Goal: Information Seeking & Learning: Learn about a topic

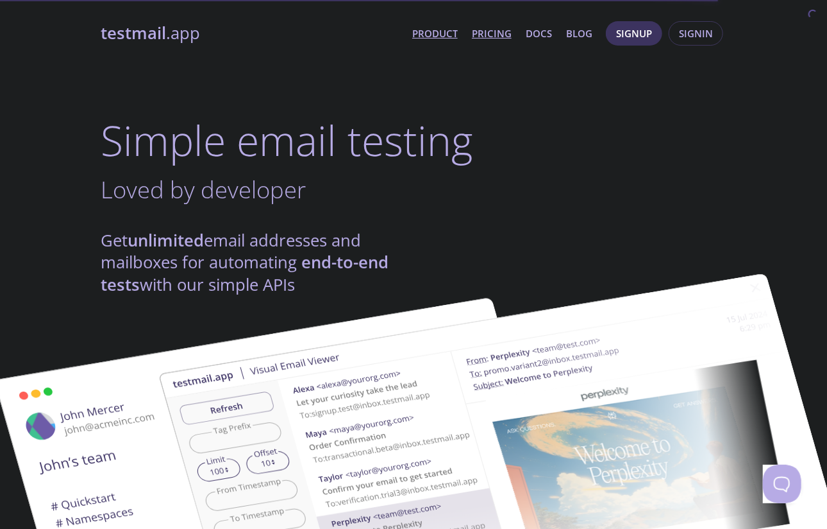
click at [495, 35] on link "Pricing" at bounding box center [492, 33] width 40 height 17
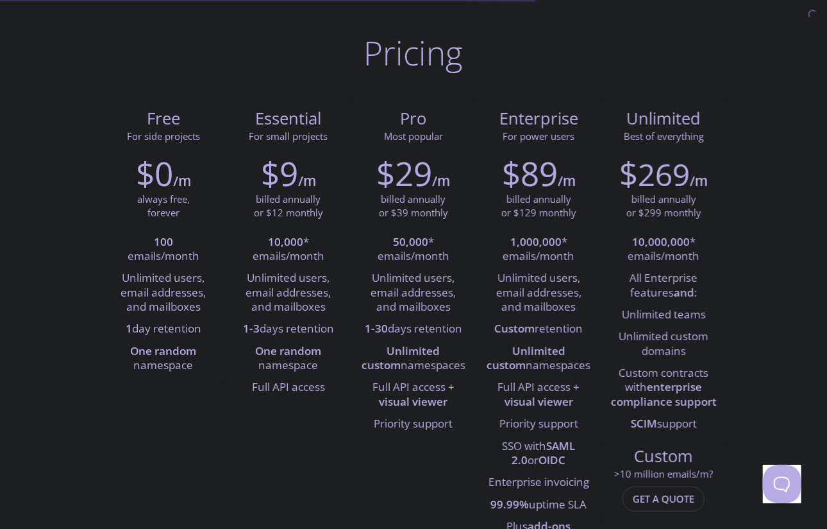
scroll to position [64, 0]
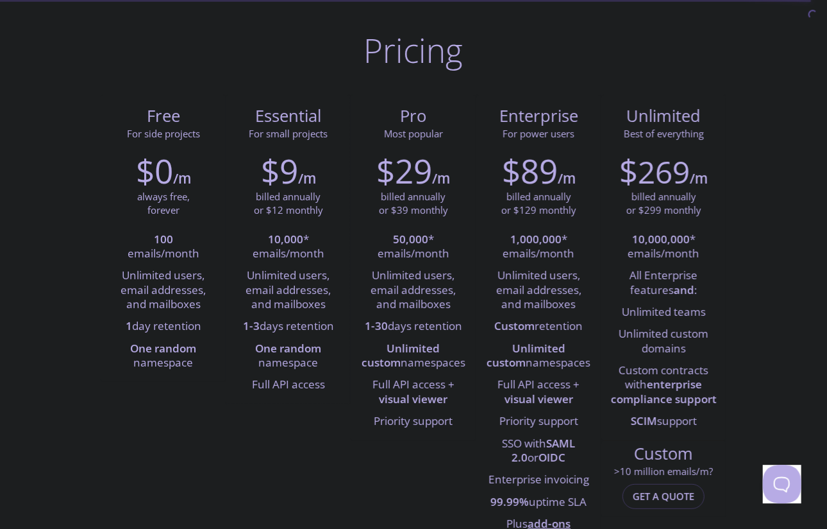
click at [285, 367] on li "One random namespace" at bounding box center [288, 356] width 106 height 37
click at [246, 339] on li "One random namespace" at bounding box center [288, 356] width 106 height 37
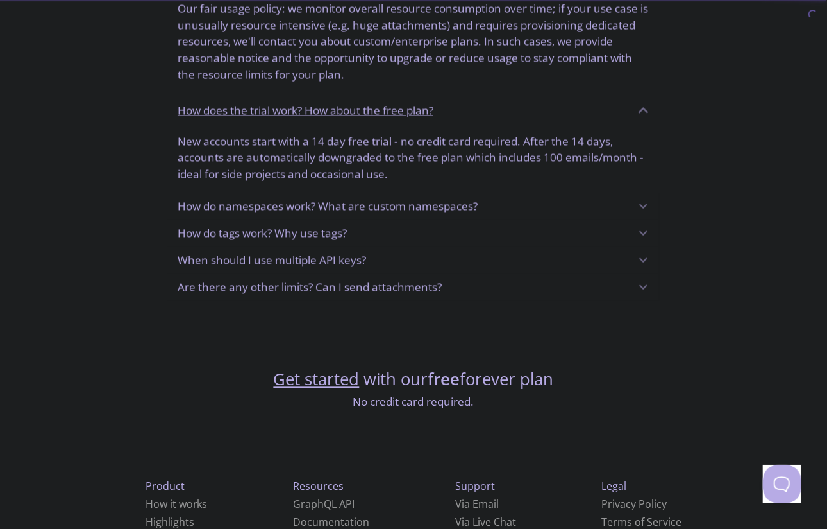
scroll to position [1044, 0]
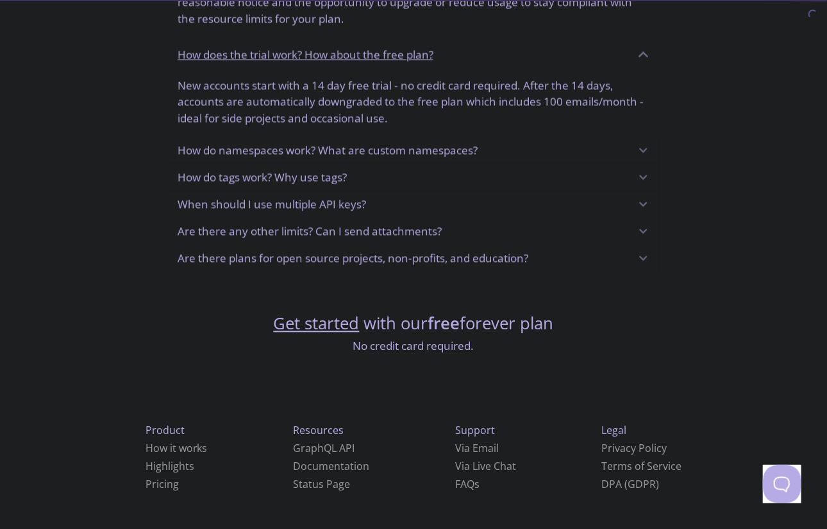
click at [271, 210] on p "When should I use multiple API keys?" at bounding box center [272, 204] width 189 height 17
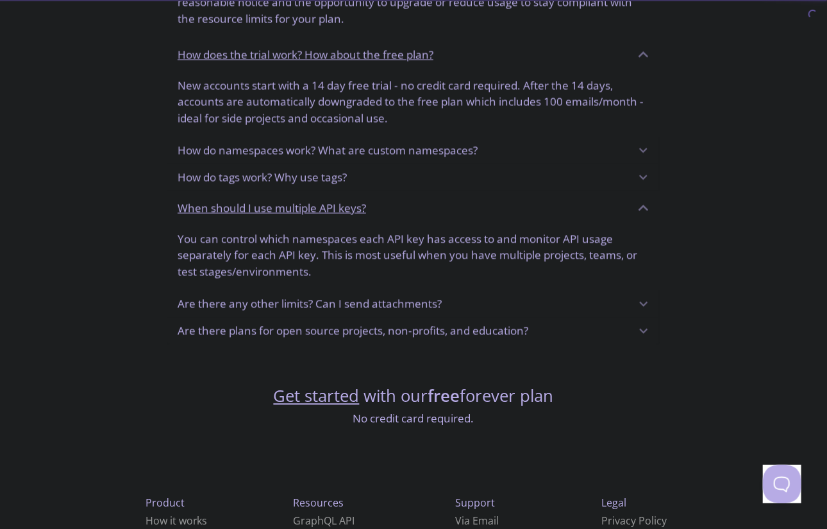
drag, startPoint x: 271, startPoint y: 210, endPoint x: 260, endPoint y: 191, distance: 22.1
click at [260, 191] on div "When should I use multiple API keys?" at bounding box center [413, 207] width 493 height 35
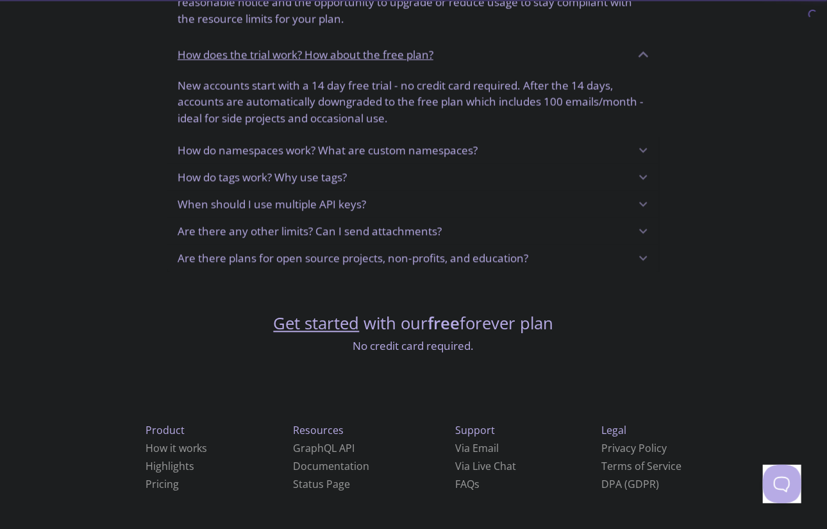
click at [545, 224] on div "Are there any other limits? Can I send attachments?" at bounding box center [404, 231] width 453 height 22
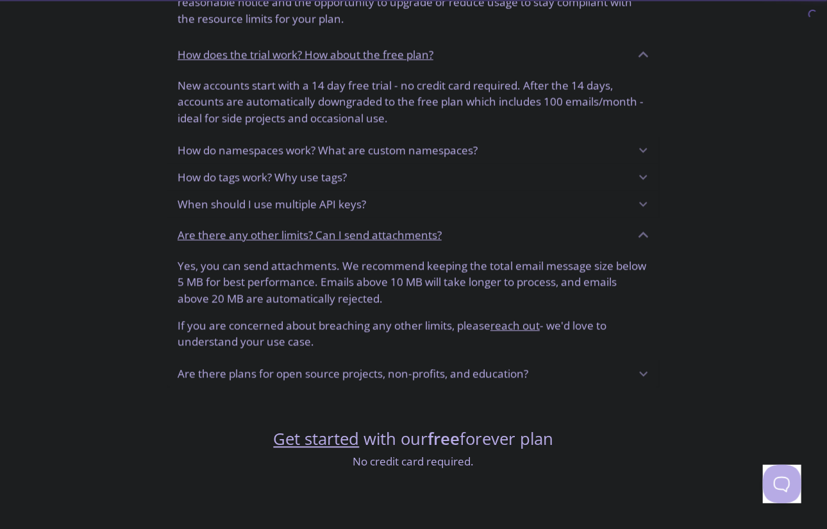
click at [511, 201] on div "When should I use multiple API keys?" at bounding box center [404, 204] width 453 height 22
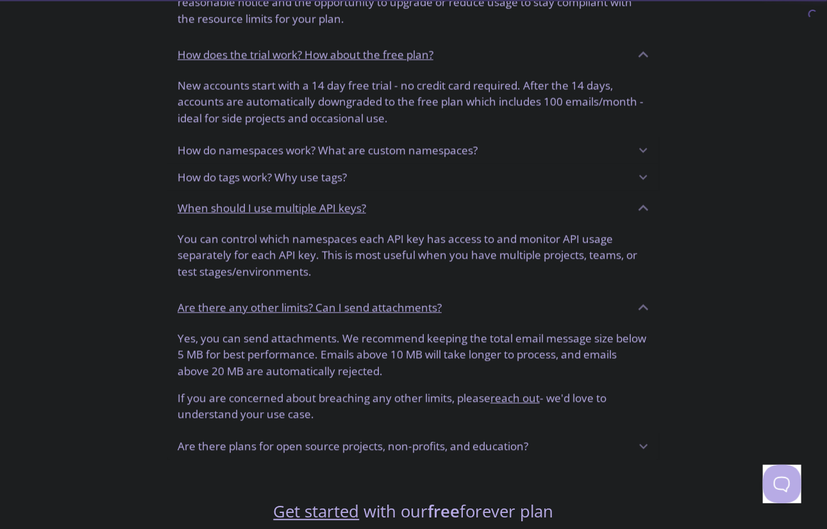
click at [508, 191] on div "When should I use multiple API keys?" at bounding box center [413, 207] width 493 height 35
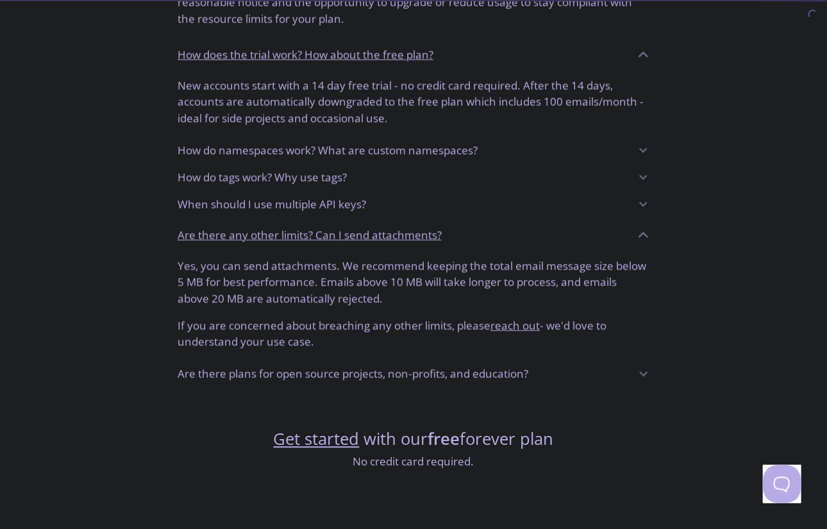
click at [504, 154] on div "How do namespaces work? What are custom namespaces?" at bounding box center [404, 150] width 453 height 22
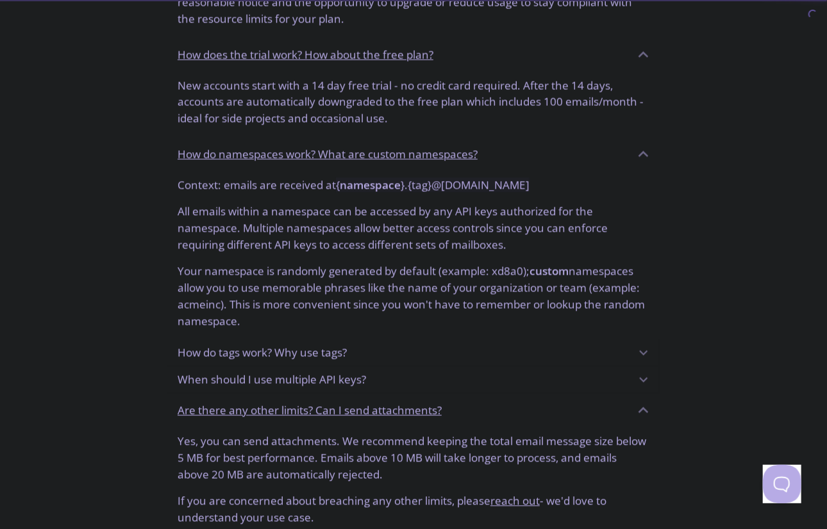
click at [342, 187] on code "{ namespace } . { tag } @[DOMAIN_NAME]" at bounding box center [433, 184] width 194 height 15
drag, startPoint x: 339, startPoint y: 188, endPoint x: 563, endPoint y: 175, distance: 224.2
click at [563, 175] on div "Context: emails are received at { namespace } . { tag } @[DOMAIN_NAME] All emai…" at bounding box center [413, 255] width 493 height 168
click at [232, 209] on p "All emails within a namespace can be accessed by any API keys authorized for th…" at bounding box center [414, 222] width 472 height 60
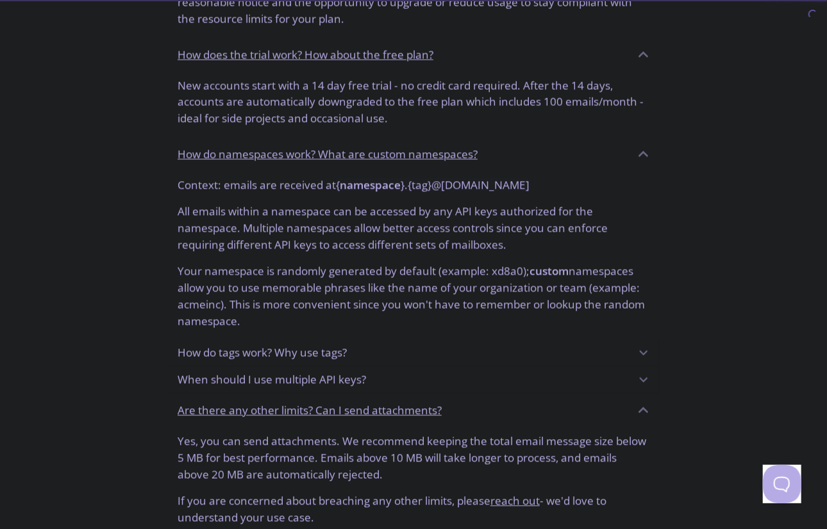
click at [232, 209] on p "All emails within a namespace can be accessed by any API keys authorized for th…" at bounding box center [414, 222] width 472 height 60
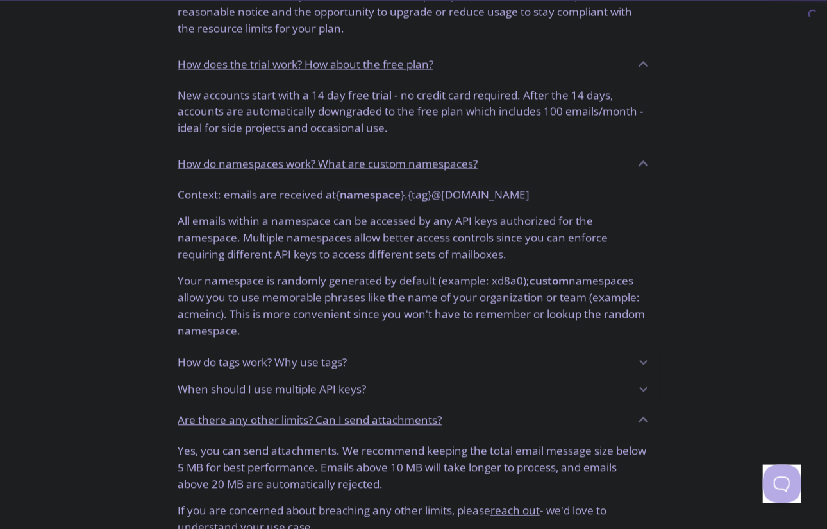
scroll to position [1033, 0]
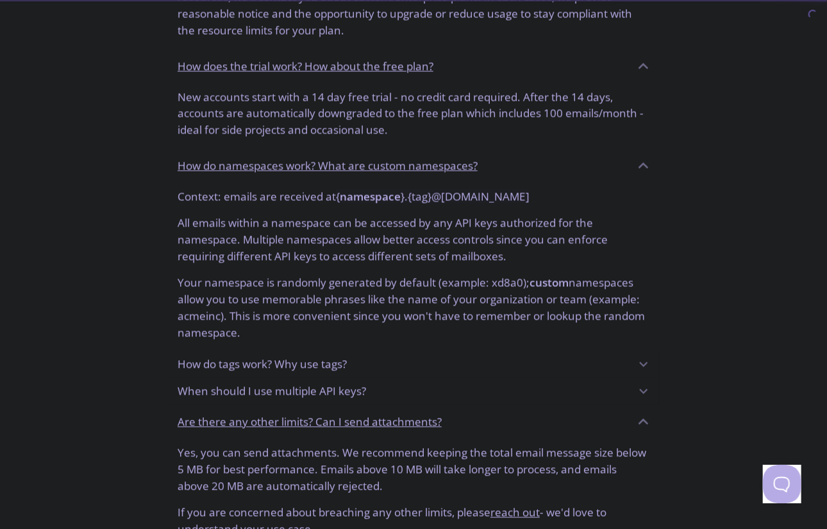
drag, startPoint x: 532, startPoint y: 284, endPoint x: 573, endPoint y: 383, distance: 107.0
click at [573, 383] on div "FAQs *Unlimited temporary surges allowed. How does this work? We know that your…" at bounding box center [413, 146] width 493 height 855
click at [512, 313] on p "Your namespace is randomly generated by default (example: xd8a0); custom namesp…" at bounding box center [414, 302] width 472 height 76
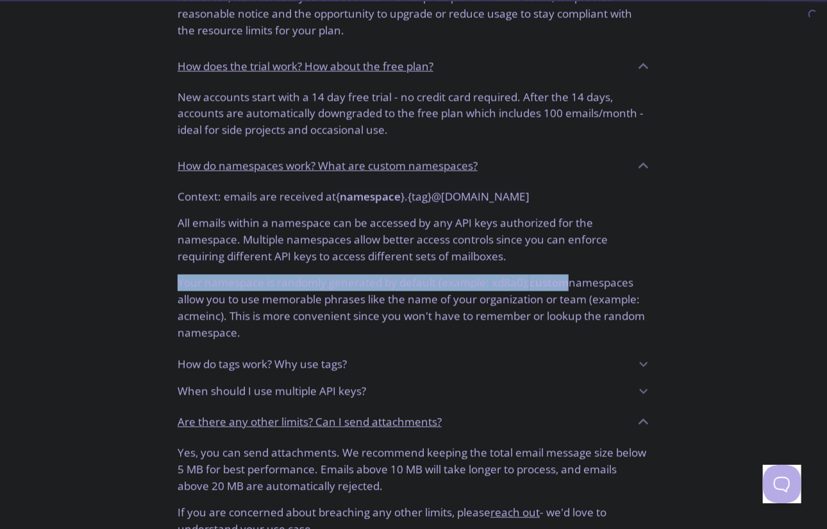
click at [512, 313] on p "Your namespace is randomly generated by default (example: xd8a0); custom namesp…" at bounding box center [414, 302] width 472 height 76
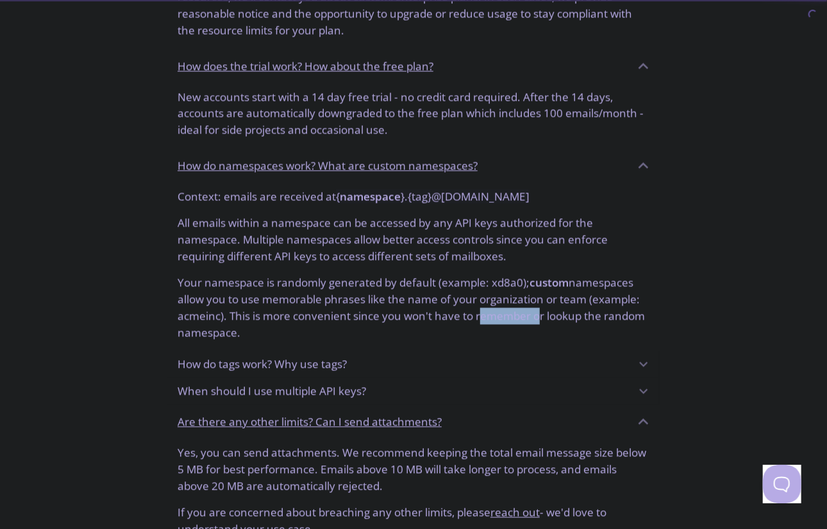
click at [512, 313] on p "Your namespace is randomly generated by default (example: xd8a0); custom namesp…" at bounding box center [414, 302] width 472 height 76
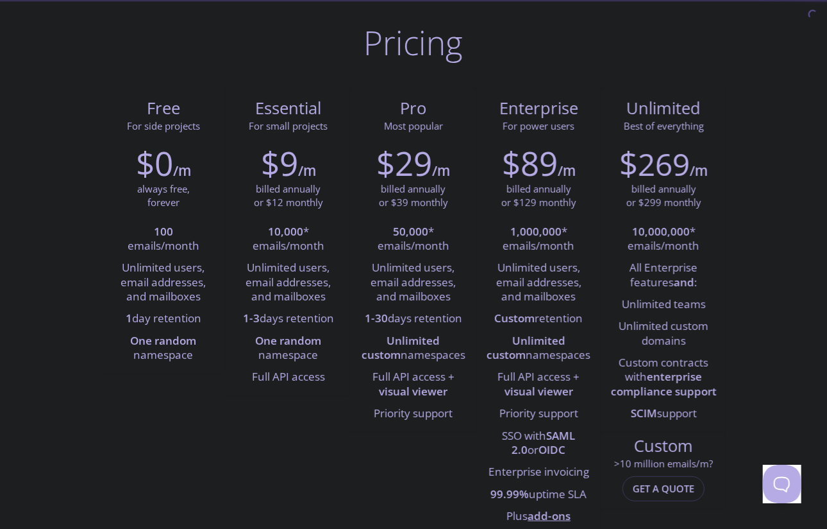
scroll to position [0, 0]
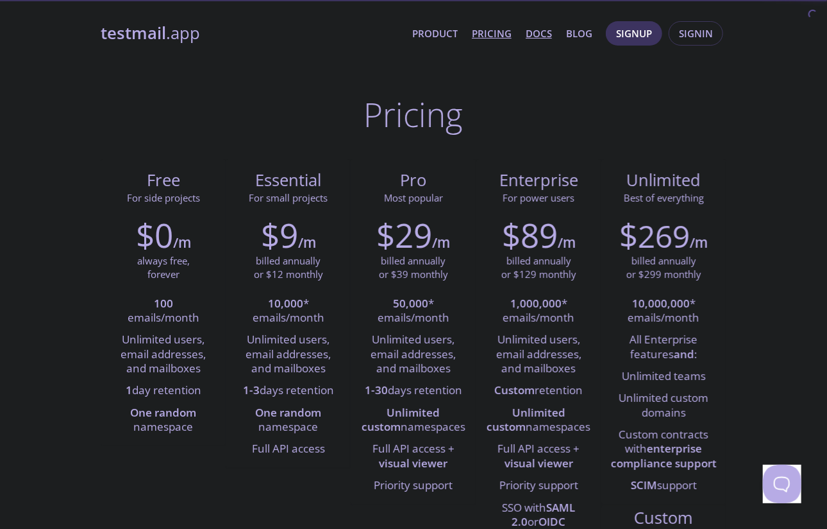
click at [536, 35] on link "Docs" at bounding box center [539, 33] width 26 height 17
click at [441, 27] on link "Product" at bounding box center [435, 33] width 46 height 17
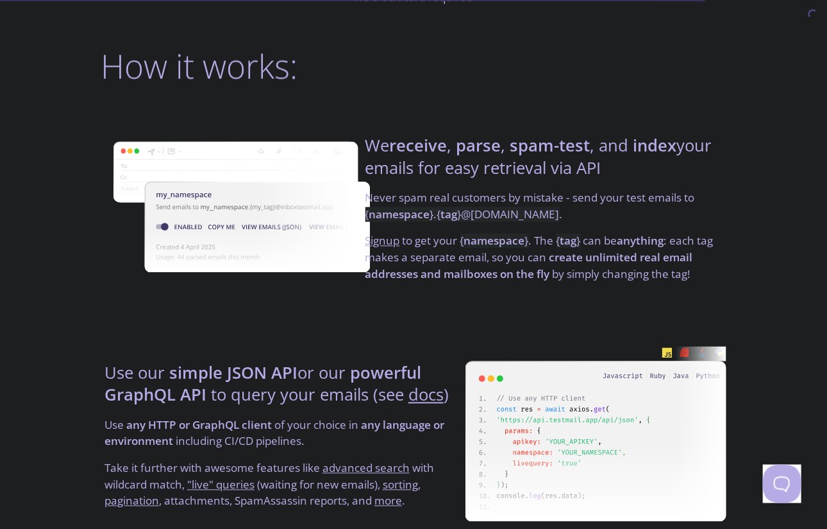
scroll to position [916, 0]
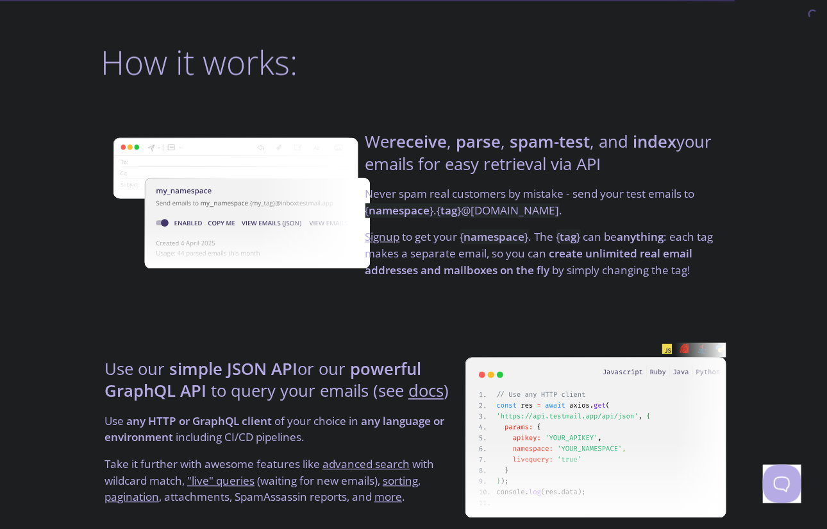
click at [426, 217] on strong "namespace" at bounding box center [399, 210] width 61 height 15
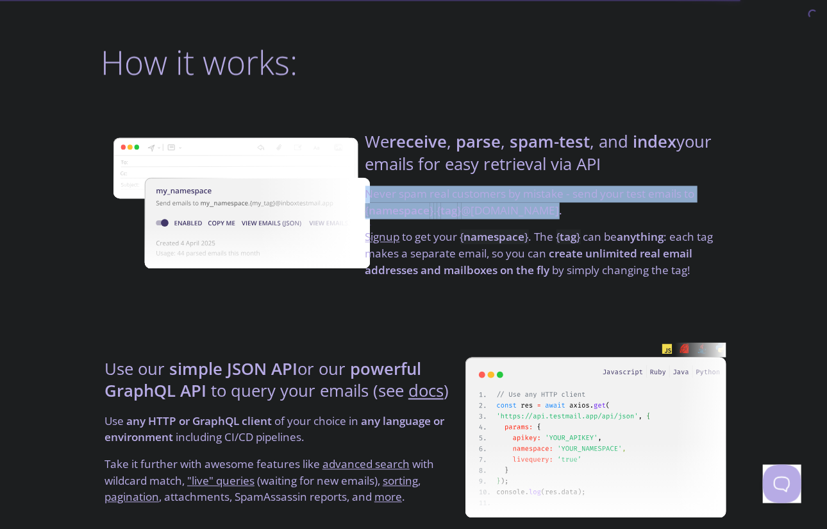
click at [426, 217] on strong "namespace" at bounding box center [399, 210] width 61 height 15
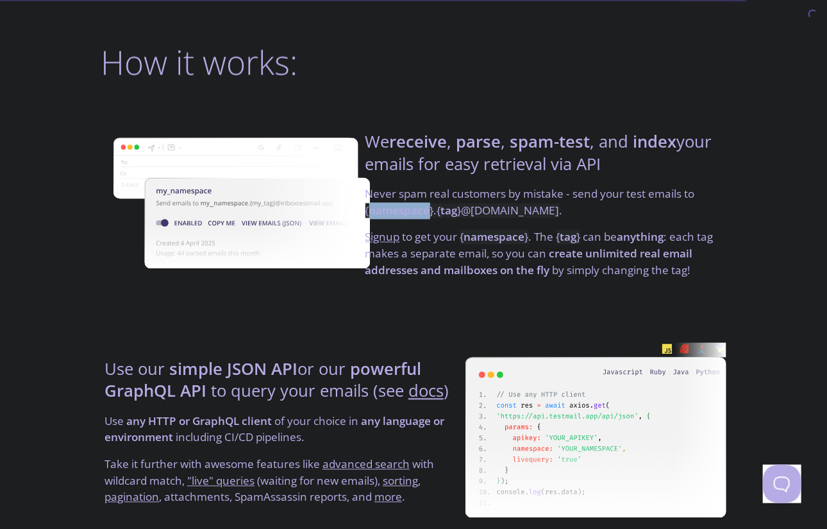
click at [426, 217] on strong "namespace" at bounding box center [399, 210] width 61 height 15
click at [425, 211] on strong "namespace" at bounding box center [399, 210] width 61 height 15
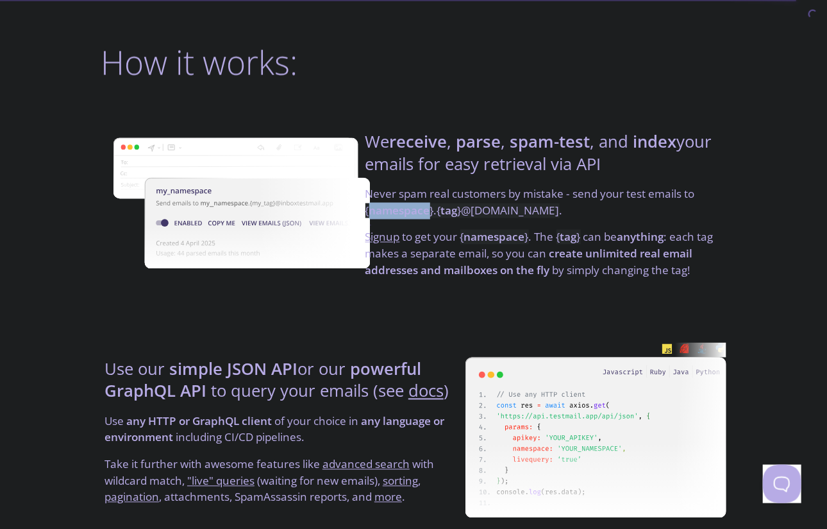
click at [425, 211] on strong "namespace" at bounding box center [399, 210] width 61 height 15
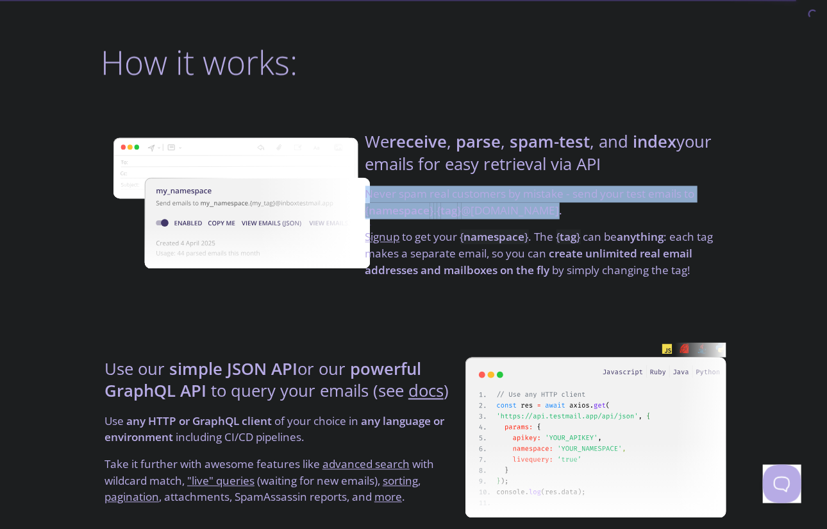
click at [425, 211] on strong "namespace" at bounding box center [399, 210] width 61 height 15
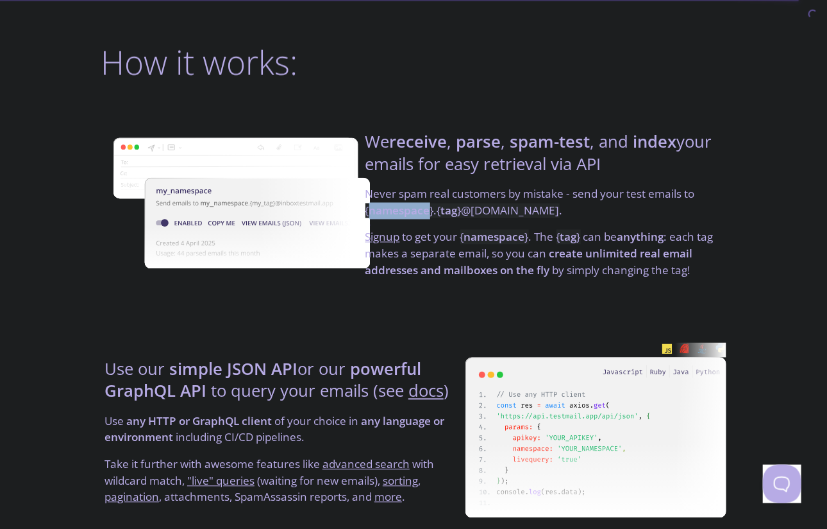
click at [425, 211] on strong "namespace" at bounding box center [399, 210] width 61 height 15
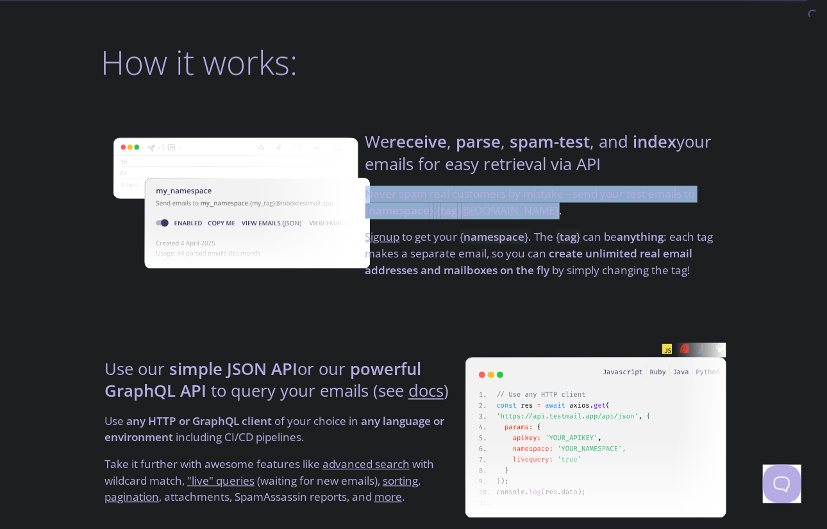
click at [425, 211] on strong "namespace" at bounding box center [399, 210] width 61 height 15
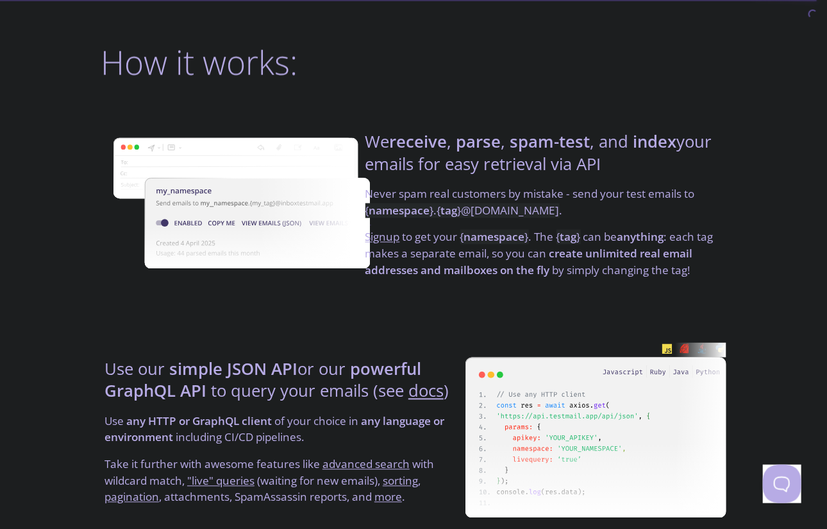
click at [432, 257] on p "Signup to get your { namespace } . The { tag } can be anything : each tag makes…" at bounding box center [544, 253] width 357 height 49
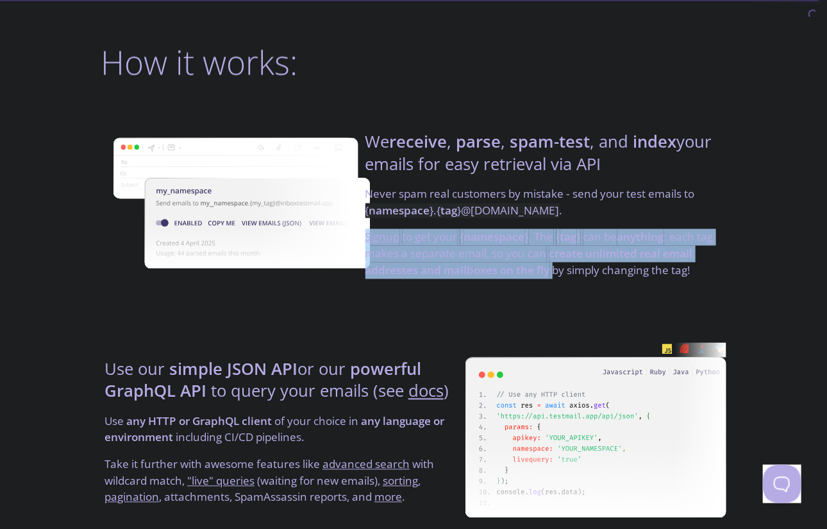
click at [432, 257] on p "Signup to get your { namespace } . The { tag } can be anything : each tag makes…" at bounding box center [544, 253] width 357 height 49
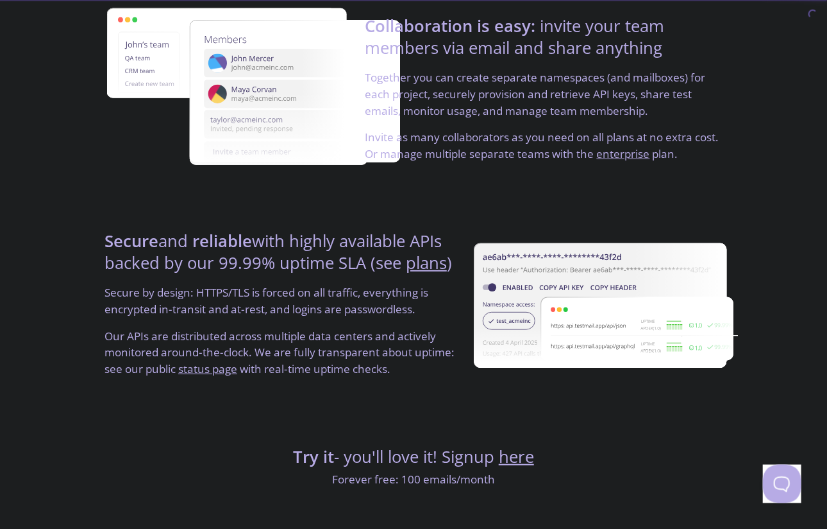
scroll to position [2403, 0]
